Goal: Information Seeking & Learning: Learn about a topic

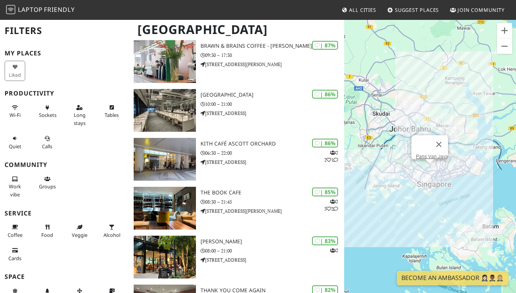
scroll to position [451, 0]
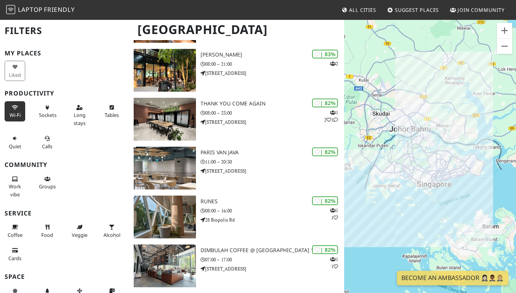
click at [9, 103] on button "Wi-Fi" at bounding box center [15, 111] width 21 height 20
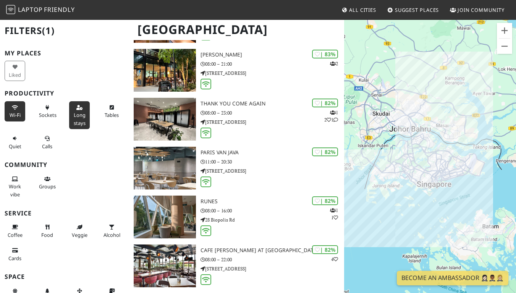
click at [73, 118] on button "Long stays" at bounding box center [79, 115] width 21 height 28
click at [110, 114] on span "Tables" at bounding box center [112, 114] width 14 height 7
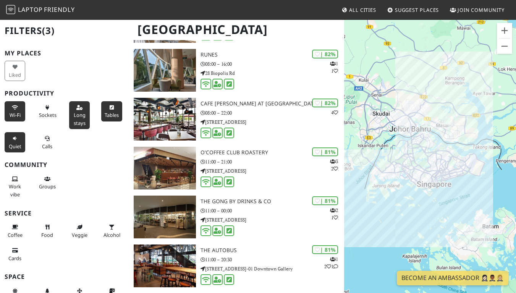
click at [21, 141] on button "Quiet" at bounding box center [15, 142] width 21 height 20
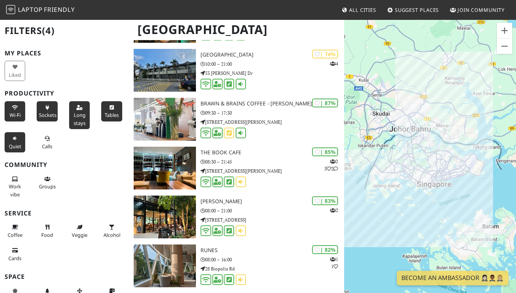
click at [46, 113] on span "Sockets" at bounding box center [48, 114] width 18 height 7
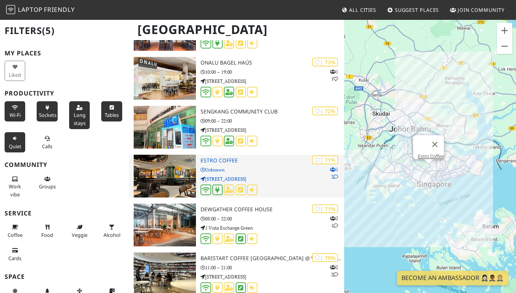
scroll to position [2158, 0]
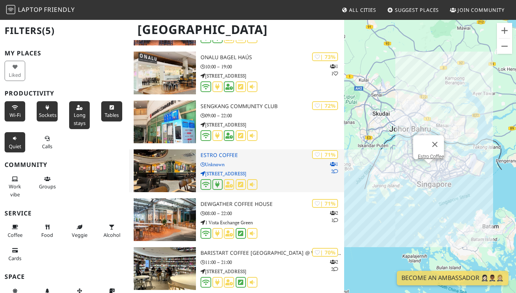
click at [241, 152] on h3 "Estro Coffee" at bounding box center [271, 155] width 143 height 6
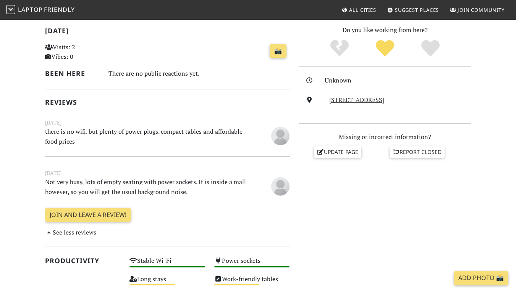
scroll to position [164, 0]
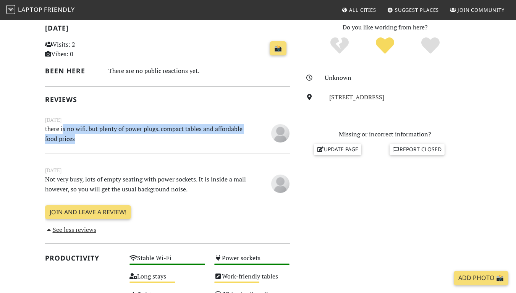
drag, startPoint x: 63, startPoint y: 126, endPoint x: 103, endPoint y: 140, distance: 41.9
click at [103, 140] on p "there is no wifi. but plenty of power plugs. compact tables and affordable food…" at bounding box center [145, 133] width 211 height 19
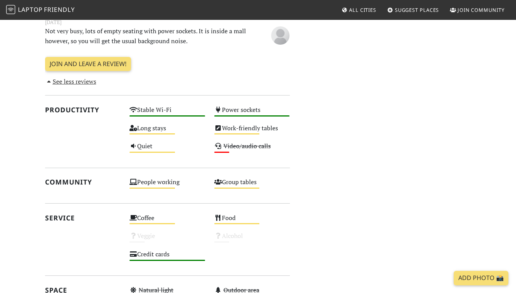
scroll to position [217, 0]
